Goal: Task Accomplishment & Management: Manage account settings

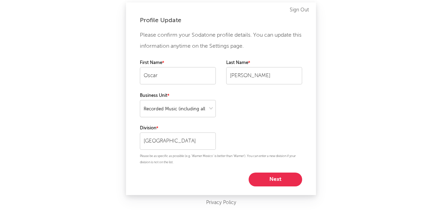
select select "recorded_music"
click at [285, 179] on button "Next" at bounding box center [276, 179] width 54 height 14
select select "manager"
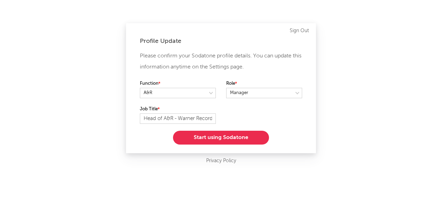
click at [234, 144] on button "Start using Sodatone" at bounding box center [221, 138] width 96 height 14
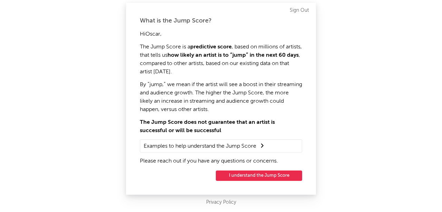
click at [269, 173] on button "I understand the Jump Score" at bounding box center [259, 175] width 86 height 10
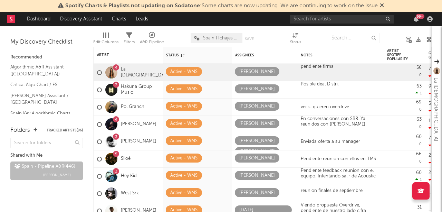
click at [382, 6] on icon at bounding box center [382, 5] width 4 height 6
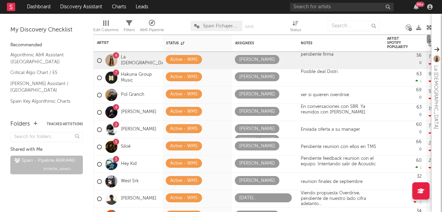
drag, startPoint x: 429, startPoint y: 38, endPoint x: 429, endPoint y: 35, distance: 3.8
click at [429, 35] on div at bounding box center [429, 39] width 4 height 9
click at [339, 74] on div "Posible deal Distri." at bounding box center [341, 79] width 86 height 20
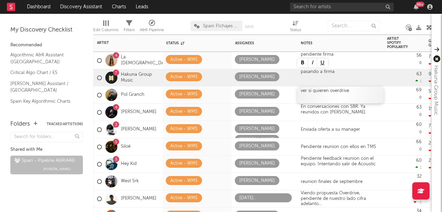
click at [338, 93] on div "ver si quieren overdrive" at bounding box center [341, 94] width 86 height 17
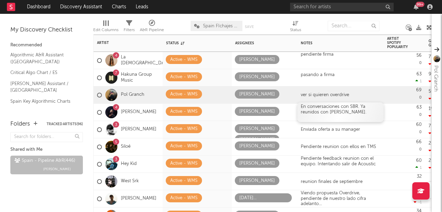
click at [359, 115] on div at bounding box center [340, 118] width 79 height 6
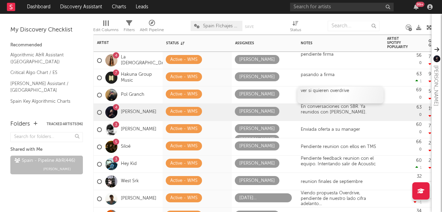
click at [342, 93] on div "ver si quieren overdrive" at bounding box center [341, 94] width 86 height 17
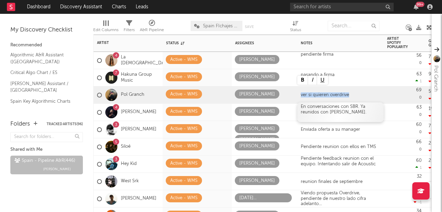
click at [340, 106] on div "En conversaciones con SBR. Ya reunidos con [PERSON_NAME]." at bounding box center [340, 109] width 79 height 11
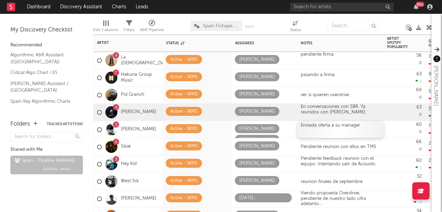
click at [347, 130] on div "Enviada oferta a su manager" at bounding box center [341, 129] width 86 height 17
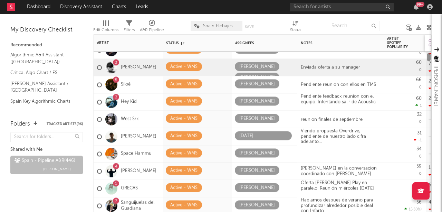
click at [429, 42] on div "4 La Zowi Active - WMS Alejandro Ruiz pendiente firma 56 0 777 -24.8k Created w…" at bounding box center [262, 123] width 339 height 177
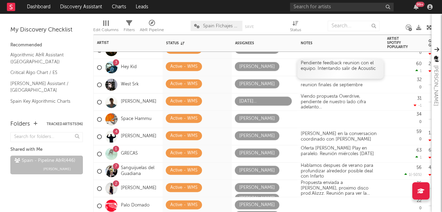
click at [362, 65] on div "Pendiente feedback reunion con el equipo. Intentando salir de Acoustic" at bounding box center [340, 65] width 79 height 11
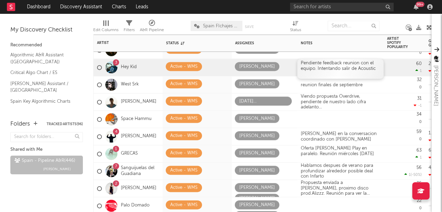
click at [362, 65] on div "Pendiente feedback reunion con el equipo. Intentando salir de Acoustic" at bounding box center [340, 65] width 79 height 11
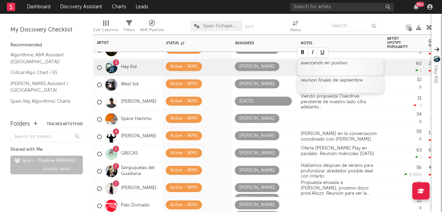
click at [348, 81] on div "reunion finales de septiembre" at bounding box center [341, 84] width 86 height 17
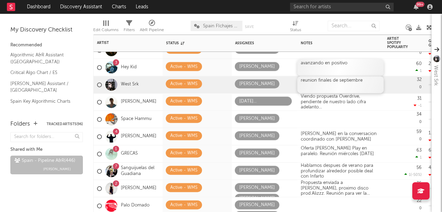
click at [343, 81] on div "reunion finales de septiembre" at bounding box center [341, 84] width 86 height 17
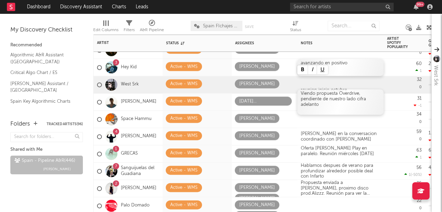
click at [341, 98] on div "Viendo propuesta Overdrive, pendiente de nuestro lado cifra adelanto" at bounding box center [341, 102] width 86 height 25
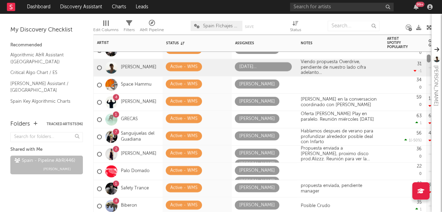
click at [428, 59] on div at bounding box center [429, 59] width 4 height 8
click at [330, 69] on div "Viendo propuesta Overdrive, pendiente de nuestro lado cifra adelanto" at bounding box center [341, 71] width 86 height 25
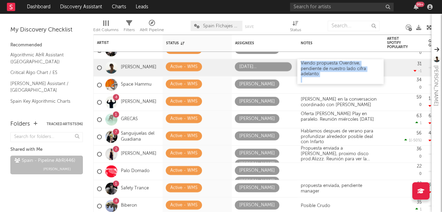
click at [330, 69] on div "Viendo propuesta Overdrive, pendiente de nuestro lado cifra adelanto" at bounding box center [341, 71] width 86 height 25
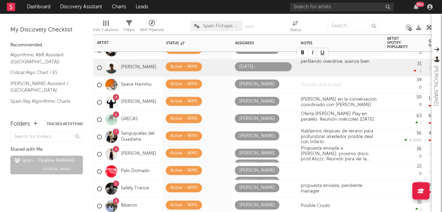
click at [324, 84] on div at bounding box center [341, 84] width 86 height 17
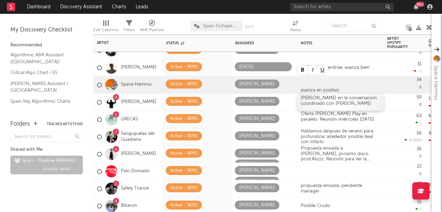
click at [323, 99] on div "[PERSON_NAME] en la conversacion coordinado con [PERSON_NAME]" at bounding box center [341, 102] width 86 height 17
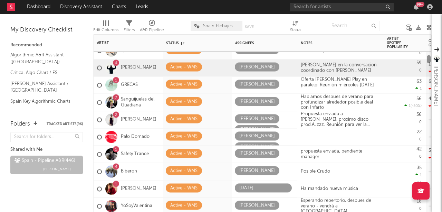
click at [429, 59] on div at bounding box center [429, 59] width 4 height 8
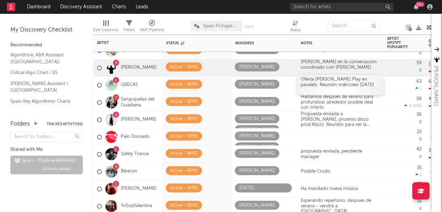
click at [355, 83] on div "Oferta Dale Play en paralelo. Reunión miércoles 17 sept." at bounding box center [341, 85] width 86 height 20
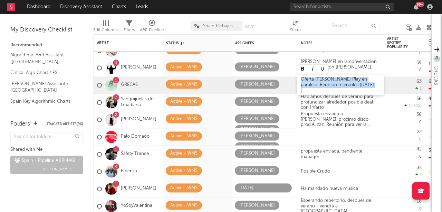
click at [355, 83] on div "Oferta Dale Play en paralelo. Reunión miércoles 17 sept." at bounding box center [341, 85] width 86 height 20
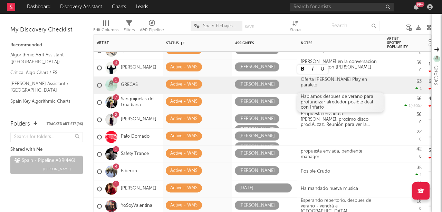
click at [342, 97] on div "Hablamos despues de verano para profundizar alrededor posible deal con Infarto" at bounding box center [340, 102] width 79 height 16
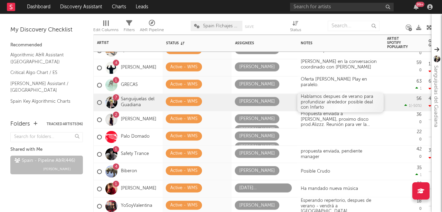
click at [332, 103] on div "Hablamos despues de verano para profundizar alrededor posible deal con Infarto" at bounding box center [340, 102] width 79 height 16
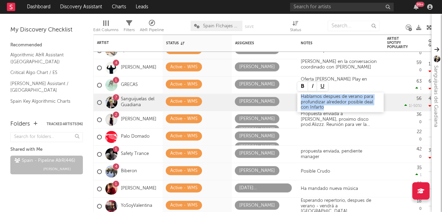
click at [332, 103] on div "Hablamos despues de verano para profundizar alrededor posible deal con Infarto" at bounding box center [340, 102] width 79 height 16
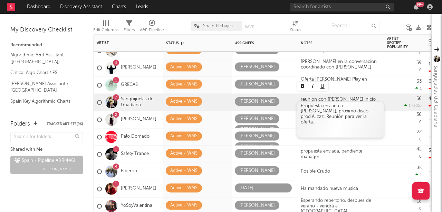
click at [331, 115] on div "Propuesta enviada a Fernando, proximo disco prod.Alizzz. Reunión para ver la of…" at bounding box center [341, 120] width 86 height 36
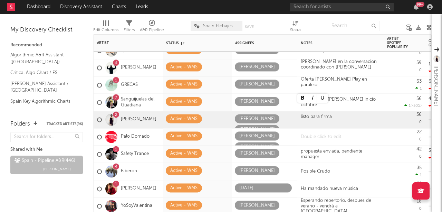
click at [335, 135] on div at bounding box center [341, 136] width 86 height 17
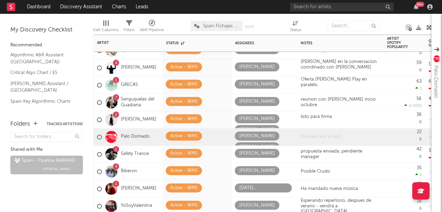
click at [335, 135] on div at bounding box center [341, 136] width 86 height 17
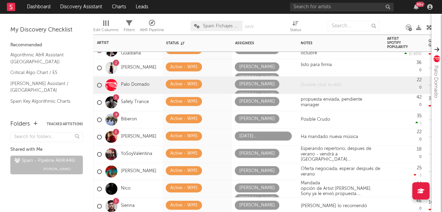
click at [331, 86] on div at bounding box center [341, 84] width 86 height 17
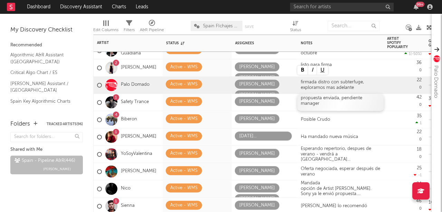
click at [330, 103] on div "propuesta enviada, pendiente manager" at bounding box center [341, 102] width 86 height 17
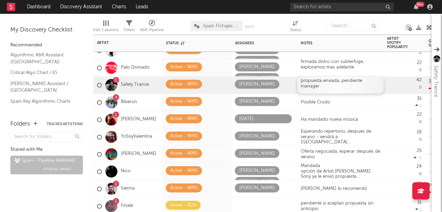
click at [337, 79] on div "propuesta enviada, pendiente manager" at bounding box center [341, 84] width 86 height 17
click at [216, 82] on span at bounding box center [220, 83] width 13 height 9
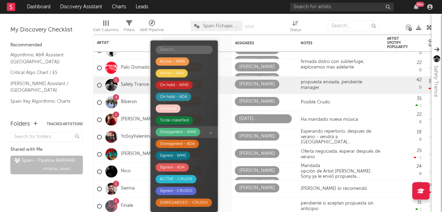
click at [181, 132] on div "Disregarded - WMS" at bounding box center [178, 132] width 36 height 8
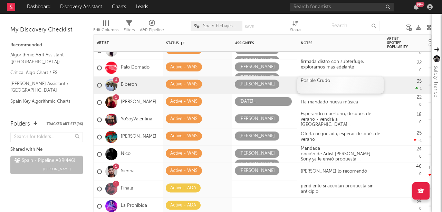
click at [333, 83] on div "Posible Crudo" at bounding box center [341, 84] width 86 height 17
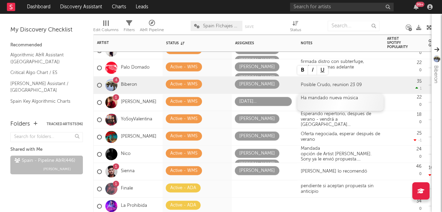
click at [333, 99] on div "Ha mandado nueva música" at bounding box center [340, 98] width 79 height 6
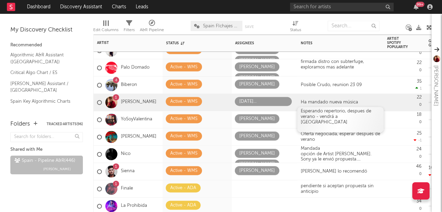
click at [337, 117] on div "Esperando repertorio, despues de verano - vendrá a Madrid" at bounding box center [341, 119] width 86 height 25
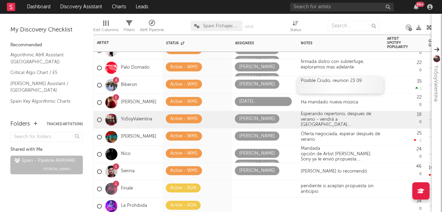
click at [348, 86] on div "Posible Crudo, reunion 23 09" at bounding box center [341, 84] width 86 height 17
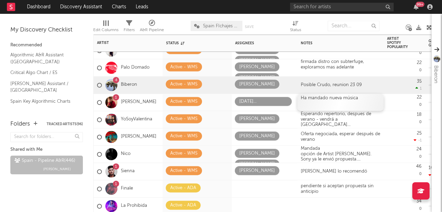
click at [350, 101] on div "Ha mandado nueva música" at bounding box center [341, 102] width 86 height 17
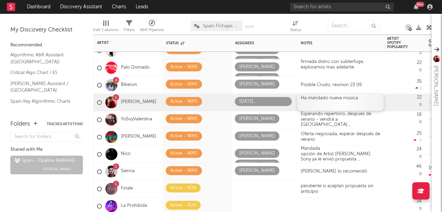
click at [355, 100] on div "Ha mandado nueva música" at bounding box center [340, 98] width 79 height 6
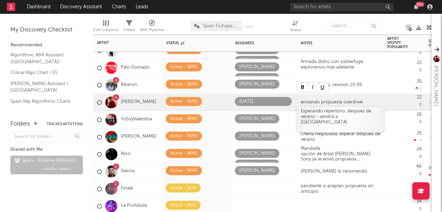
click at [355, 113] on div "Esperando repertorio, despues de verano - vendrá a Madrid" at bounding box center [341, 119] width 86 height 25
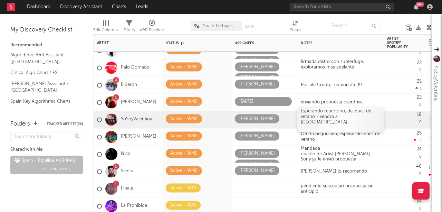
click at [355, 113] on div "Esperando repertorio, despues de verano - vendrá a Madrid" at bounding box center [341, 119] width 86 height 25
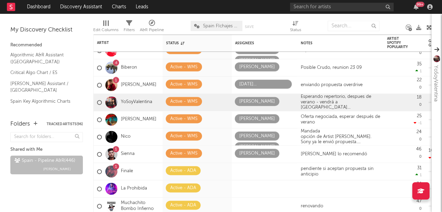
click at [257, 10] on nav "Dashboard Discovery Assistant Charts Leads 99 +" at bounding box center [221, 7] width 442 height 14
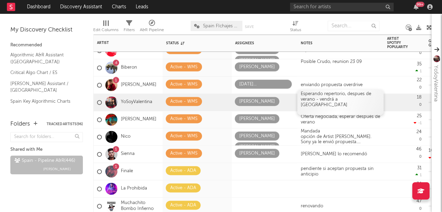
click at [325, 101] on div "Esperando repertorio, despues de verano - vendrá a Madrid" at bounding box center [341, 102] width 86 height 25
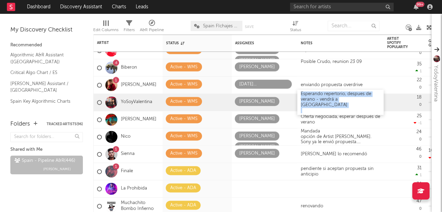
click at [325, 101] on div "Esperando repertorio, despues de verano - vendrá a Madrid" at bounding box center [341, 102] width 86 height 25
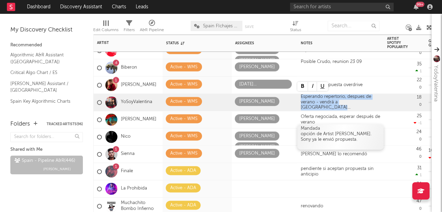
click at [334, 139] on div "opción de Artist Deal. Sony ya le envió propuesta." at bounding box center [340, 139] width 79 height 16
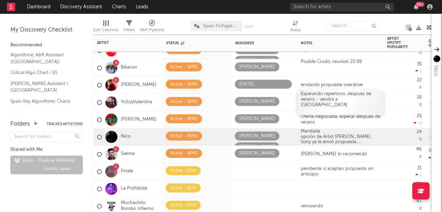
click at [341, 98] on div "Esperando repertorio, despues de verano - vendrá a Madrid" at bounding box center [341, 102] width 86 height 25
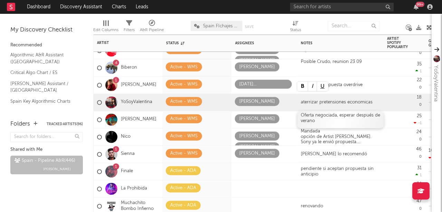
click at [336, 116] on div "Oferta negociada, esperar después de verano" at bounding box center [341, 119] width 86 height 17
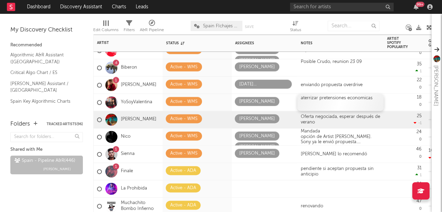
click at [371, 97] on div "aterrizar pretensiones economicas" at bounding box center [340, 98] width 79 height 6
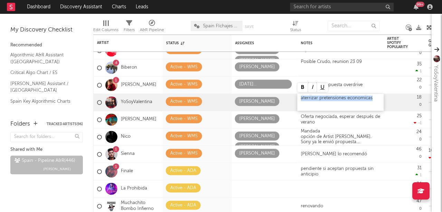
click at [371, 97] on div "aterrizar pretensiones economicas" at bounding box center [340, 98] width 79 height 6
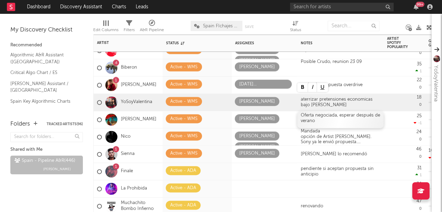
click at [373, 116] on div "Oferta negociada, esperar después de verano" at bounding box center [341, 119] width 86 height 17
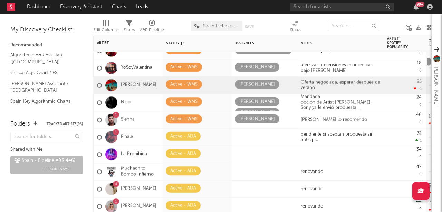
click at [428, 62] on div at bounding box center [429, 62] width 4 height 8
click at [219, 99] on icon at bounding box center [220, 101] width 4 height 4
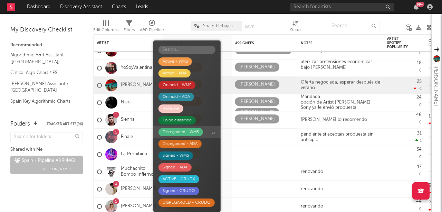
click at [186, 131] on div "Disregarded - WMS" at bounding box center [181, 132] width 36 height 8
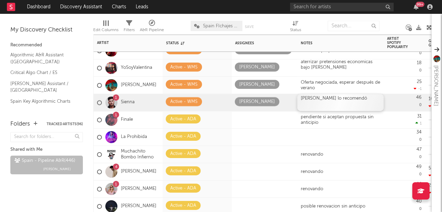
click at [350, 101] on div "Franchejo lo recomendó" at bounding box center [341, 102] width 86 height 17
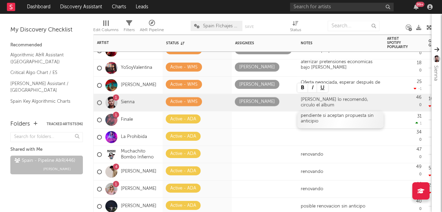
click at [329, 112] on div "pendiente si aceptan propuesta sin anticipio" at bounding box center [341, 119] width 86 height 17
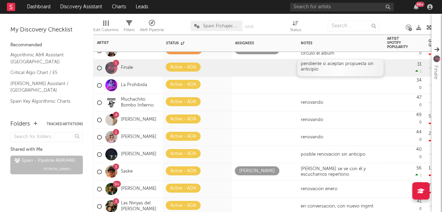
click at [327, 68] on div "pendiente si aceptan propuesta sin anticipio" at bounding box center [341, 67] width 86 height 17
click at [330, 79] on div at bounding box center [341, 85] width 86 height 17
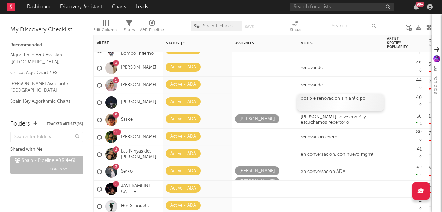
click at [363, 103] on div "posible renovacion sin anticipo" at bounding box center [341, 102] width 86 height 17
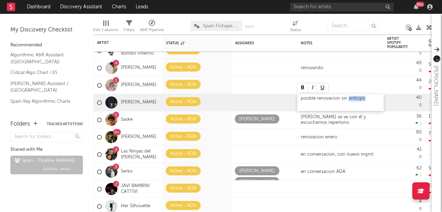
click at [368, 100] on div "posible renovacion sin anticipo" at bounding box center [341, 102] width 86 height 17
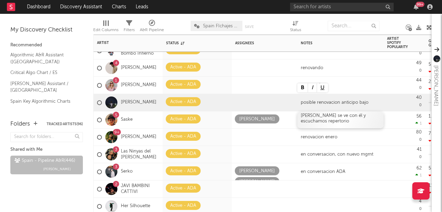
click at [357, 118] on div "Kenji se ve con él y escuchamos repertorio" at bounding box center [341, 119] width 86 height 17
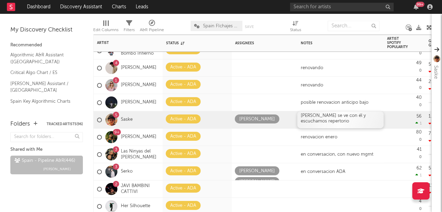
click at [332, 121] on div "Kenji se ve con él y escuchamos repertorio" at bounding box center [341, 119] width 86 height 17
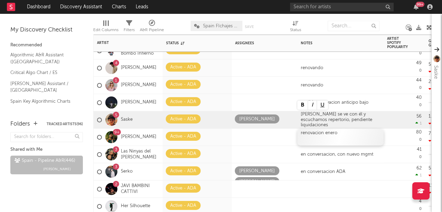
click at [330, 139] on div "renovacion enero" at bounding box center [341, 137] width 86 height 17
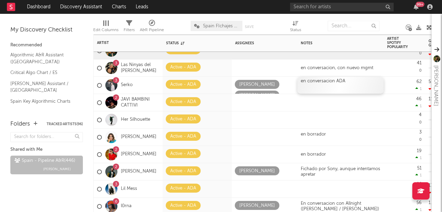
click at [342, 85] on div "en conversacion ADA" at bounding box center [341, 85] width 86 height 17
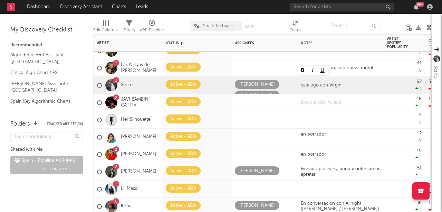
click at [342, 103] on div at bounding box center [341, 102] width 86 height 17
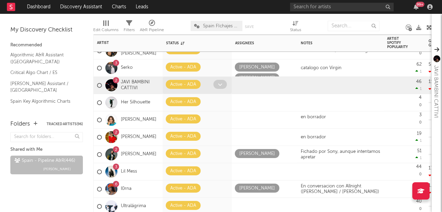
click at [218, 82] on icon at bounding box center [220, 84] width 4 height 4
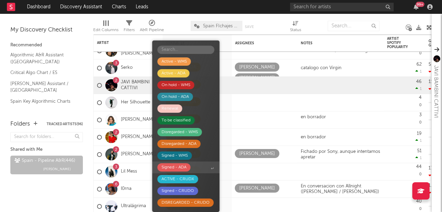
click at [181, 169] on div "Signed - ADA" at bounding box center [174, 167] width 25 height 8
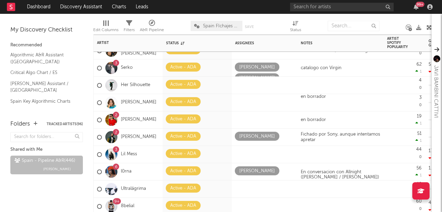
click at [379, 109] on div "en borrador" at bounding box center [341, 102] width 86 height 17
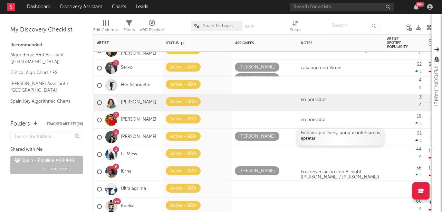
click at [326, 139] on div "Fichado por Sony, aunque intentamos apretar" at bounding box center [341, 137] width 86 height 17
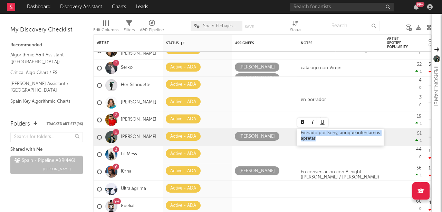
click at [326, 139] on div "Fichado por Sony, aunque intentamos apretar" at bounding box center [341, 137] width 86 height 17
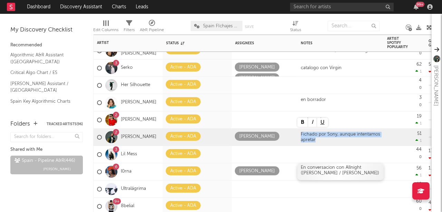
click at [333, 169] on div "En conversacion con Allnight (Alberto M. / Diana)" at bounding box center [341, 171] width 86 height 17
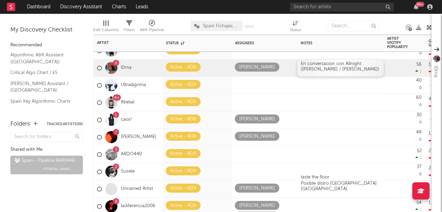
click at [335, 72] on div "En conversacion con Allnight (Alberto M. / Diana)" at bounding box center [341, 67] width 86 height 17
click at [219, 101] on icon at bounding box center [220, 101] width 4 height 4
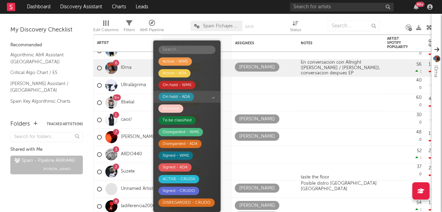
click at [185, 94] on div "On hold - ADA" at bounding box center [176, 97] width 27 height 8
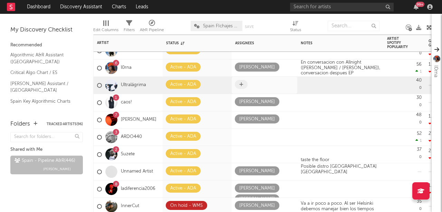
click at [279, 84] on div at bounding box center [264, 85] width 59 height 11
click at [343, 27] on input "text" at bounding box center [354, 26] width 52 height 10
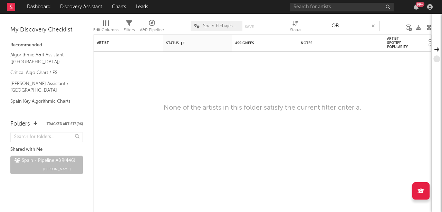
type input "O"
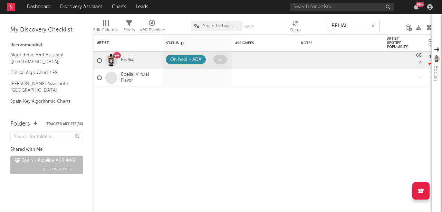
type input "BELIAL"
click at [216, 58] on span at bounding box center [220, 59] width 13 height 9
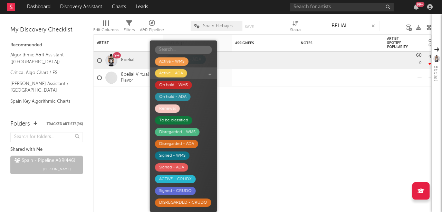
click at [174, 75] on div "Active - ADA" at bounding box center [171, 73] width 24 height 8
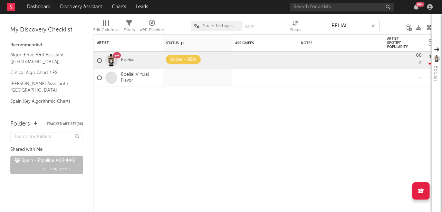
drag, startPoint x: 351, startPoint y: 29, endPoint x: 299, endPoint y: 18, distance: 53.2
click at [299, 18] on div "Edit Columns Filters A&R Pipeline Spain FIchajes Ok Save Save as Status BELIAL" at bounding box center [262, 24] width 339 height 21
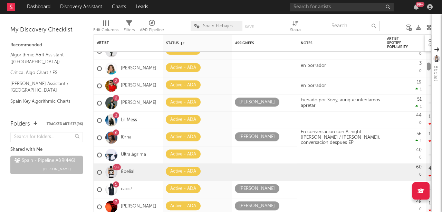
drag, startPoint x: 429, startPoint y: 38, endPoint x: 429, endPoint y: 50, distance: 11.8
click at [429, 50] on div "Fran Laoren Active - ADA posible renovacion anticipo bajo 40 0 89.6k -1.83k Cre…" at bounding box center [262, 123] width 339 height 177
click at [313, 171] on div at bounding box center [341, 171] width 86 height 17
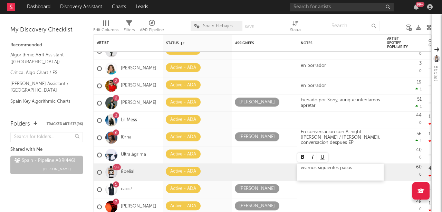
click at [316, 178] on div "veamos siguientes pasos" at bounding box center [341, 171] width 86 height 17
click at [384, 154] on div "40 0" at bounding box center [404, 154] width 41 height 17
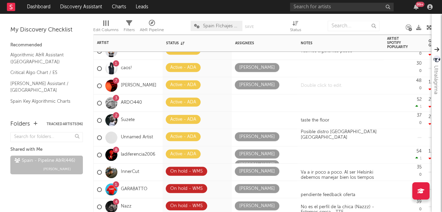
click at [309, 83] on div at bounding box center [341, 85] width 86 height 17
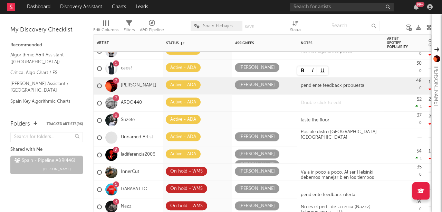
click at [311, 99] on div at bounding box center [341, 102] width 86 height 17
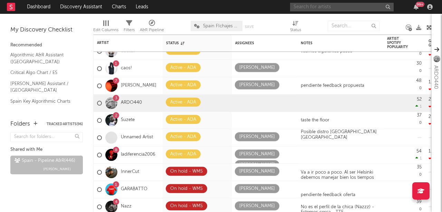
click at [320, 7] on input "text" at bounding box center [342, 7] width 104 height 9
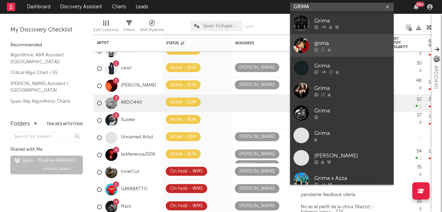
type input "GRIMA"
click at [345, 43] on div "grima" at bounding box center [352, 43] width 76 height 8
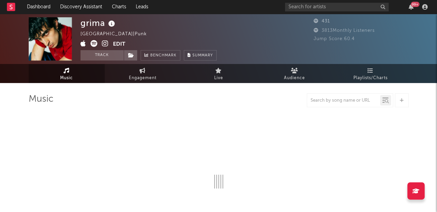
select select "1w"
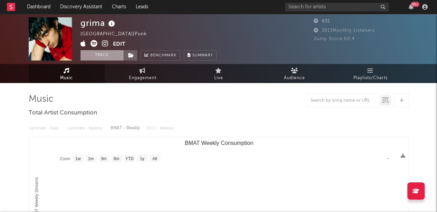
click at [99, 56] on button "Track" at bounding box center [102, 55] width 43 height 10
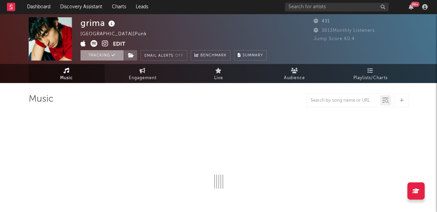
select select "1w"
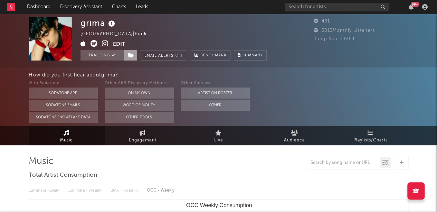
click at [132, 53] on icon at bounding box center [131, 55] width 6 height 5
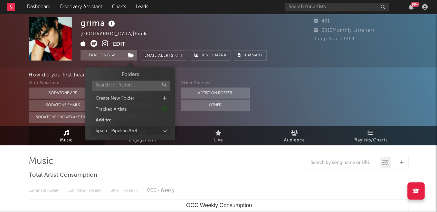
click at [145, 129] on div "Spain - Pipeline A&R" at bounding box center [130, 130] width 79 height 9
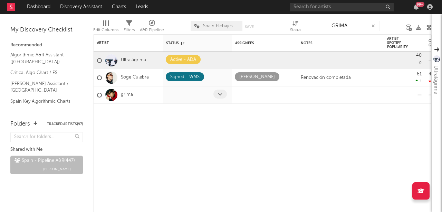
type input "GRIMA"
click at [218, 95] on icon at bounding box center [220, 94] width 4 height 4
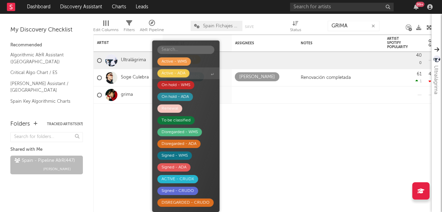
click at [177, 75] on div "Active - ADA" at bounding box center [174, 73] width 24 height 8
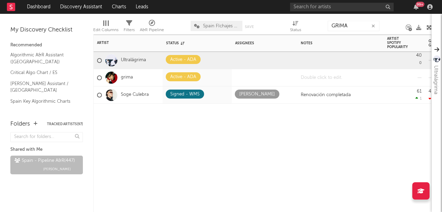
click at [305, 75] on div at bounding box center [341, 77] width 86 height 17
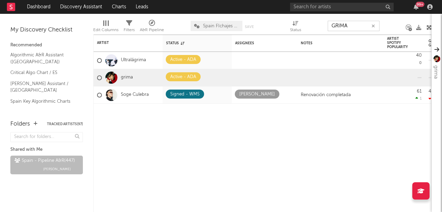
drag, startPoint x: 349, startPoint y: 28, endPoint x: 291, endPoint y: 14, distance: 59.1
click at [291, 14] on div "Edit Columns Filters A&R Pipeline Spain FIchajes Ok Save Save as Status GRIMA" at bounding box center [262, 24] width 339 height 21
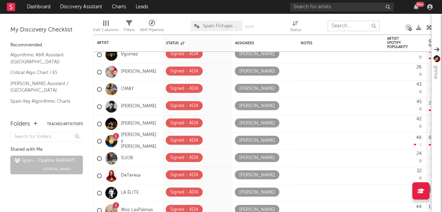
drag, startPoint x: 430, startPoint y: 38, endPoint x: 432, endPoint y: 205, distance: 167.3
click at [432, 205] on div "EAZYBOI Signed - ADA Cesar Lores 52 0 570k 17.4k 67.3k -26 ( -176 % ) 67.3k -47…" at bounding box center [262, 123] width 339 height 177
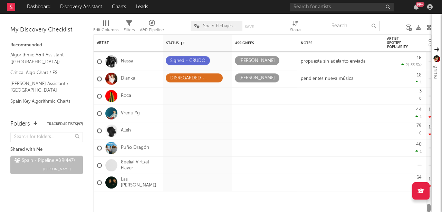
drag, startPoint x: 429, startPoint y: 207, endPoint x: 433, endPoint y: 228, distance: 22.0
click at [433, 211] on html "Dashboard Discovery Assistant Charts Leads 99 + Notifications Settings Mark all…" at bounding box center [221, 106] width 442 height 212
click at [303, 170] on div at bounding box center [341, 165] width 86 height 17
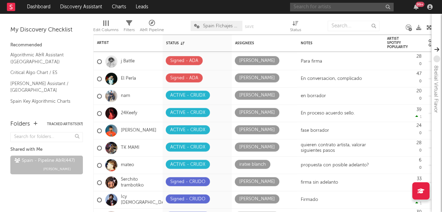
click at [336, 4] on input "text" at bounding box center [342, 7] width 104 height 9
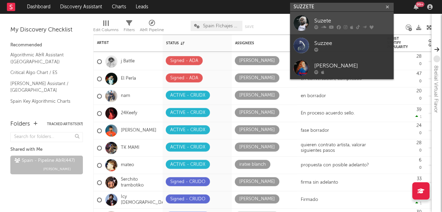
type input "SUZZETE"
click at [328, 26] on div at bounding box center [352, 27] width 76 height 4
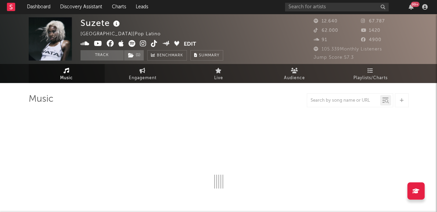
select select "6m"
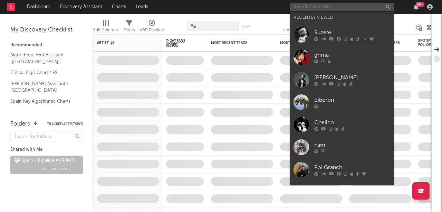
click at [327, 9] on input "text" at bounding box center [342, 7] width 104 height 9
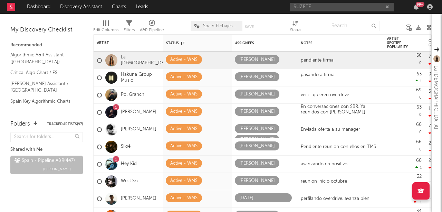
click at [279, 10] on nav "Dashboard Discovery Assistant Charts Leads SUZETE 99 +" at bounding box center [221, 7] width 442 height 14
click at [216, 163] on span at bounding box center [220, 163] width 13 height 9
click at [281, 22] on div at bounding box center [277, 25] width 16 height 17
click at [321, 7] on input "SUZETE" at bounding box center [342, 7] width 104 height 9
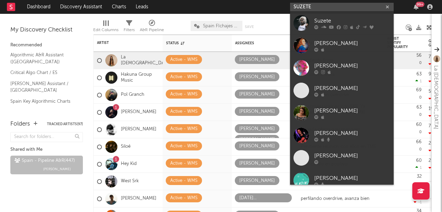
click at [321, 7] on input "SUZETE" at bounding box center [342, 7] width 104 height 9
type input "M"
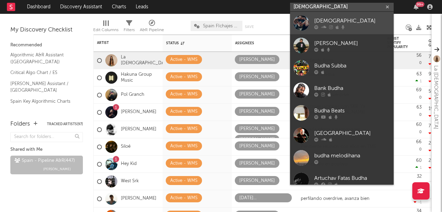
type input "BUDHA"
click at [330, 18] on div "Budha" at bounding box center [352, 21] width 76 height 8
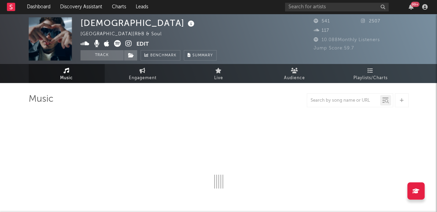
select select "1w"
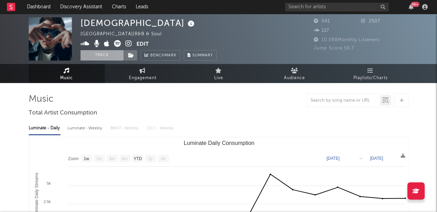
click at [104, 60] on button "Track" at bounding box center [102, 55] width 43 height 10
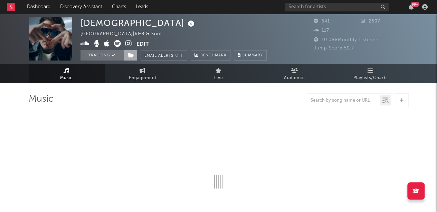
click at [130, 56] on icon at bounding box center [131, 55] width 6 height 5
select select "1w"
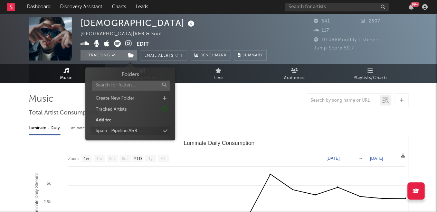
click at [119, 133] on div "Spain - Pipeline A&R" at bounding box center [116, 131] width 41 height 7
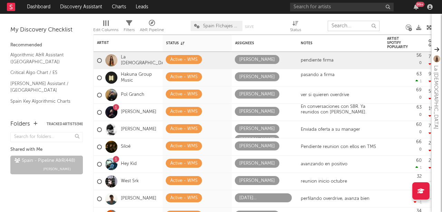
click at [360, 25] on input "text" at bounding box center [354, 26] width 52 height 10
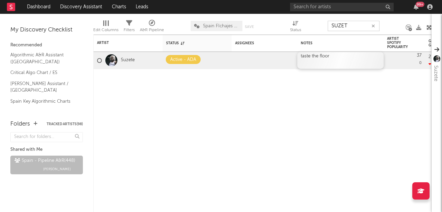
type input "SUZET"
click at [308, 60] on div "taste the floor" at bounding box center [341, 60] width 86 height 17
click at [218, 60] on icon at bounding box center [220, 59] width 4 height 4
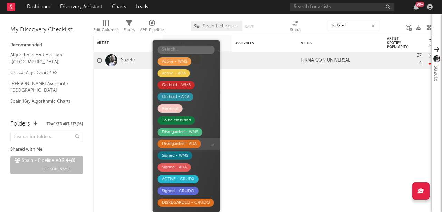
click at [189, 141] on div "Disregarded - ADA" at bounding box center [179, 144] width 35 height 8
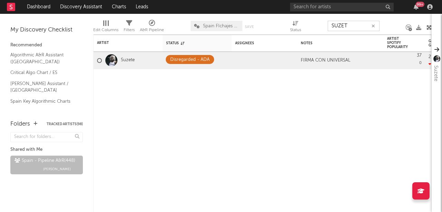
drag, startPoint x: 351, startPoint y: 25, endPoint x: 288, endPoint y: 13, distance: 64.5
click at [288, 13] on div "Dashboard Discovery Assistant Charts Leads 99 + Notifications Settings Mark all…" at bounding box center [221, 106] width 442 height 212
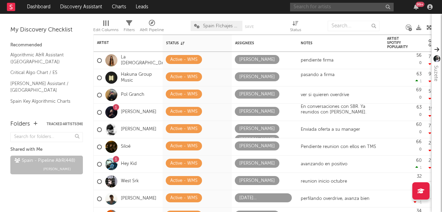
click at [297, 10] on input "text" at bounding box center [342, 7] width 104 height 9
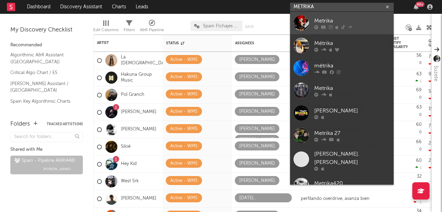
type input "METRIKA"
click at [329, 23] on div "Metrika" at bounding box center [352, 21] width 76 height 8
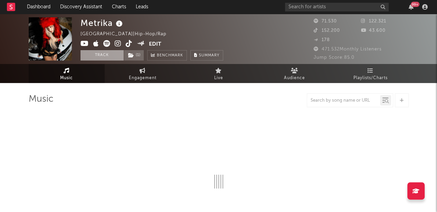
click at [106, 55] on button "Track" at bounding box center [102, 55] width 43 height 10
click at [137, 55] on span "( 1 )" at bounding box center [134, 55] width 20 height 10
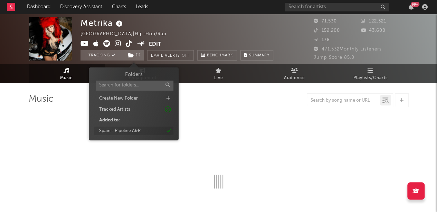
click at [139, 128] on div "Spain - Pipeline A&R" at bounding box center [119, 131] width 41 height 7
select select "6m"
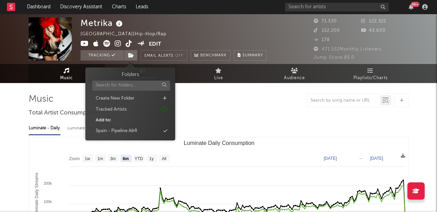
click at [146, 124] on div "Add to:" at bounding box center [130, 120] width 79 height 9
click at [155, 131] on div "Spain - Pipeline A&R" at bounding box center [130, 130] width 79 height 9
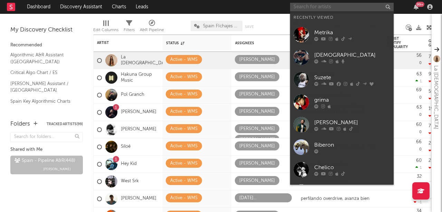
click at [339, 9] on input "text" at bounding box center [342, 7] width 104 height 9
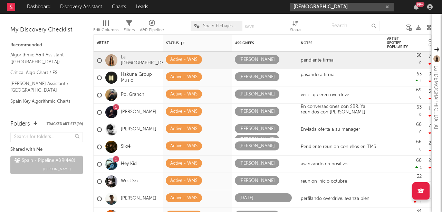
type input "[DEMOGRAPHIC_DATA]"
click at [283, 18] on div at bounding box center [277, 25] width 16 height 17
click at [344, 22] on input "text" at bounding box center [354, 26] width 52 height 10
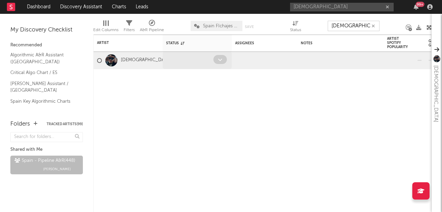
type input "budha"
click at [219, 58] on icon at bounding box center [220, 59] width 4 height 4
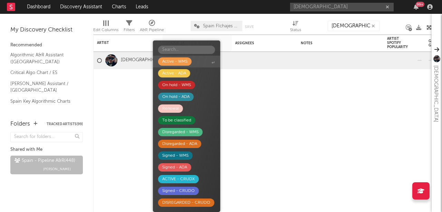
click at [185, 64] on div "Active - WMS" at bounding box center [174, 61] width 25 height 8
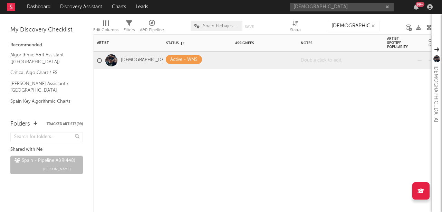
click at [303, 61] on div at bounding box center [341, 60] width 86 height 17
click at [308, 60] on div at bounding box center [341, 60] width 86 height 17
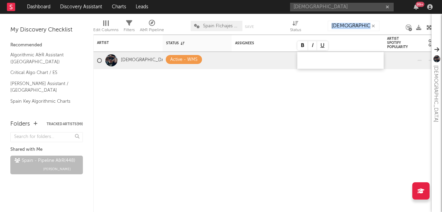
click at [308, 60] on div at bounding box center [341, 60] width 86 height 17
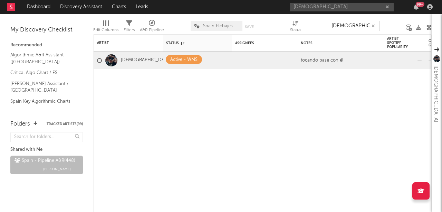
drag, startPoint x: 348, startPoint y: 27, endPoint x: 290, endPoint y: 23, distance: 57.9
click at [290, 23] on div "Edit Columns Filters A&R Pipeline Spain FIchajes Ok Save Save as Status budha" at bounding box center [262, 24] width 339 height 21
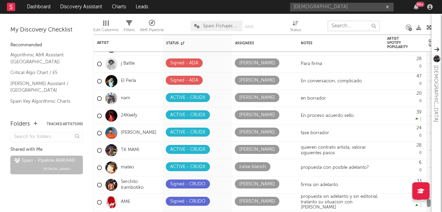
drag, startPoint x: 429, startPoint y: 39, endPoint x: 427, endPoint y: 202, distance: 163.1
click at [427, 202] on div at bounding box center [429, 203] width 4 height 8
click at [345, 127] on div "fase borrador" at bounding box center [341, 132] width 86 height 17
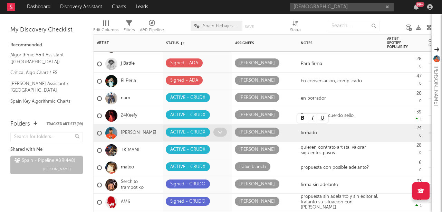
click at [218, 130] on icon at bounding box center [220, 132] width 4 height 4
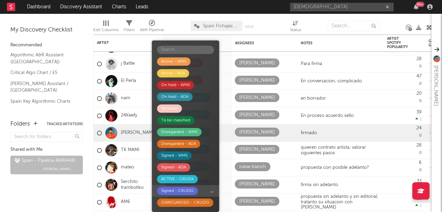
click at [186, 190] on div "Signed - CRUDO" at bounding box center [177, 191] width 32 height 8
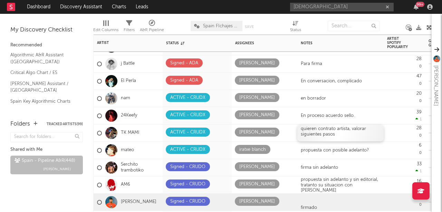
click at [346, 139] on div "quieren contrato artista, valorar siguientes pasos" at bounding box center [341, 132] width 86 height 17
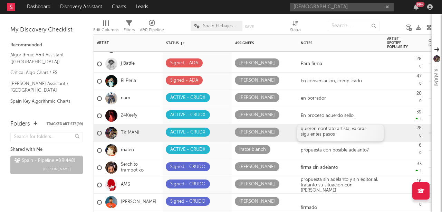
click at [337, 134] on div "quieren contrato artista, valorar siguientes pasos" at bounding box center [341, 132] width 86 height 17
click at [219, 130] on icon at bounding box center [220, 132] width 4 height 4
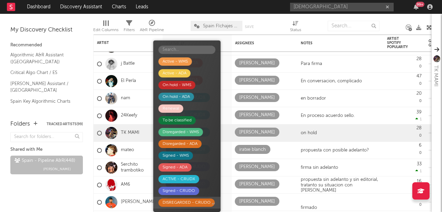
click at [201, 199] on div "DISREGARDED - CRUDO" at bounding box center [187, 202] width 48 height 8
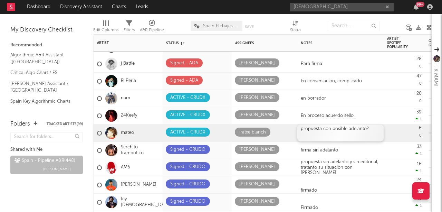
click at [361, 130] on div "propuesta con posible adelanto?" at bounding box center [341, 132] width 86 height 17
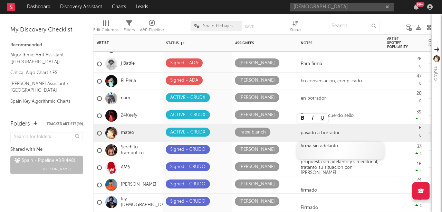
click at [345, 149] on div "firma sin adelanto" at bounding box center [341, 150] width 86 height 17
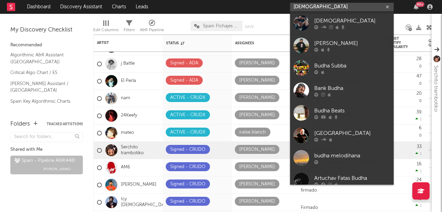
click at [328, 9] on input "BUDHA" at bounding box center [342, 7] width 104 height 9
type input "B"
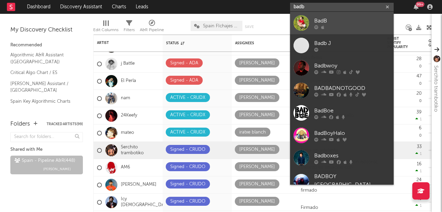
type input "badb"
click at [328, 20] on div "BadB" at bounding box center [352, 21] width 76 height 8
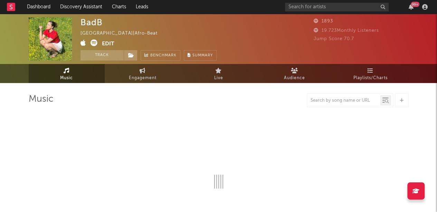
select select "1w"
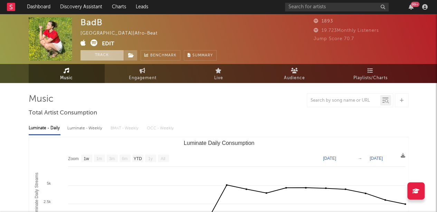
click at [102, 56] on button "Track" at bounding box center [102, 55] width 43 height 10
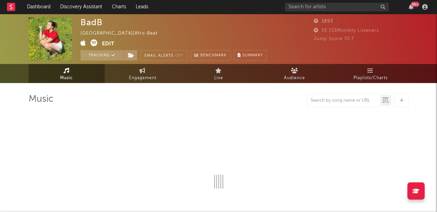
select select "1w"
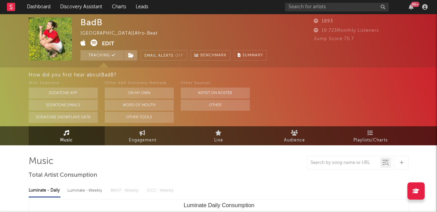
click at [140, 53] on div "Tracking Email Alerts Off Benchmark Summary" at bounding box center [174, 55] width 186 height 10
click at [129, 53] on icon at bounding box center [131, 55] width 6 height 5
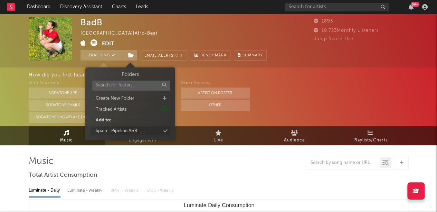
click at [129, 129] on div "Spain - Pipeline A&R" at bounding box center [116, 131] width 41 height 7
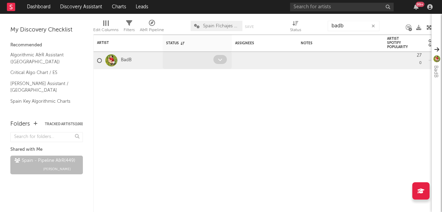
type input "badb"
click at [217, 61] on span at bounding box center [220, 59] width 13 height 9
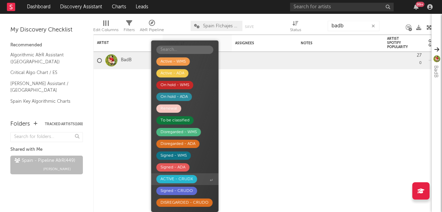
click at [183, 179] on div "ACTIVE - CRUDX" at bounding box center [177, 179] width 32 height 8
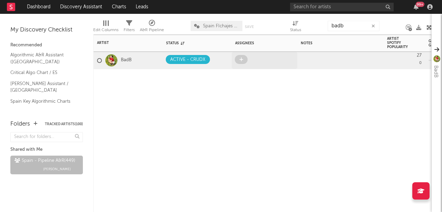
click at [251, 56] on div at bounding box center [264, 60] width 59 height 11
click at [247, 58] on span at bounding box center [241, 59] width 13 height 9
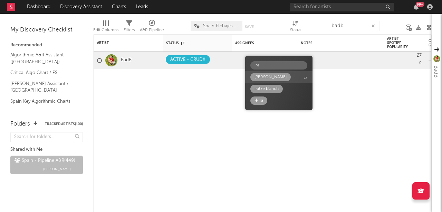
type input "ira"
click at [276, 77] on div "[PERSON_NAME]" at bounding box center [271, 77] width 32 height 8
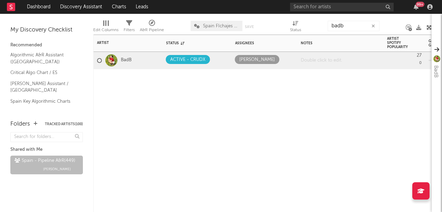
click at [318, 57] on div at bounding box center [341, 60] width 86 height 17
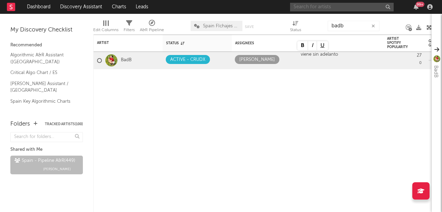
click at [324, 8] on input "text" at bounding box center [342, 7] width 104 height 9
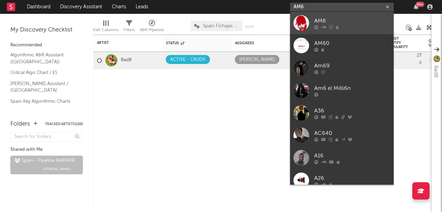
type input "AM6"
click at [323, 19] on div "AM6" at bounding box center [352, 21] width 76 height 8
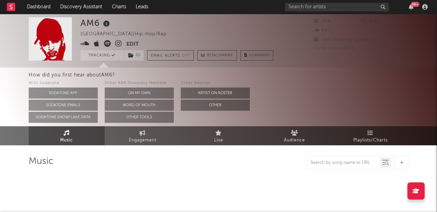
select select "6m"
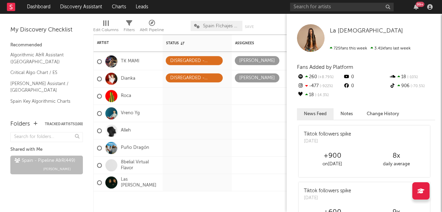
drag, startPoint x: 429, startPoint y: 37, endPoint x: 431, endPoint y: 195, distance: 157.9
click at [431, 195] on div "Bookmarks and Folders My Discovery Checklist Recommended Algorithmic A&R Assist…" at bounding box center [221, 113] width 442 height 198
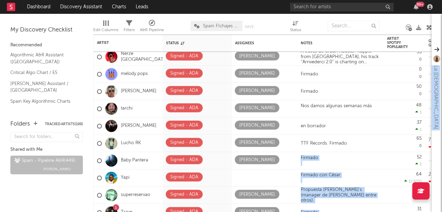
drag, startPoint x: 422, startPoint y: 189, endPoint x: 417, endPoint y: 142, distance: 46.6
click at [417, 142] on div "Dashboard Discovery Assistant Charts Leads 99 + Notifications Settings Mark all…" at bounding box center [221, 106] width 442 height 212
